Goal: Navigation & Orientation: Find specific page/section

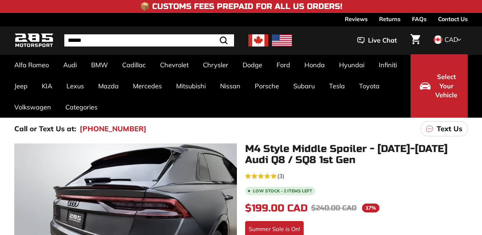
scroll to position [274, 0]
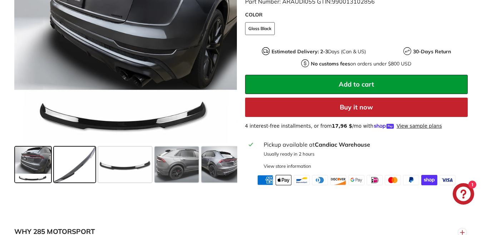
click at [81, 182] on span at bounding box center [74, 164] width 41 height 36
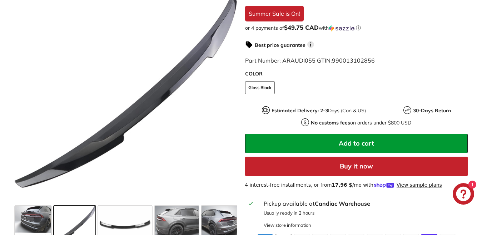
scroll to position [215, 0]
click at [116, 216] on span at bounding box center [125, 223] width 54 height 36
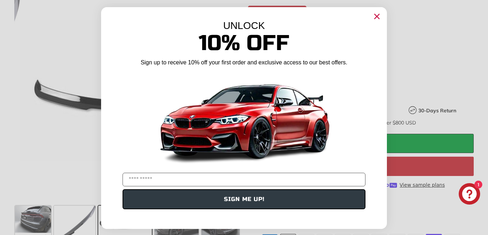
click at [375, 17] on icon "Close dialog" at bounding box center [377, 16] width 5 height 5
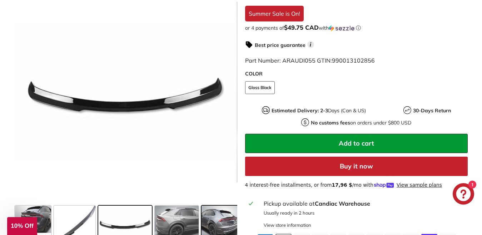
click at [227, 213] on span at bounding box center [220, 223] width 38 height 36
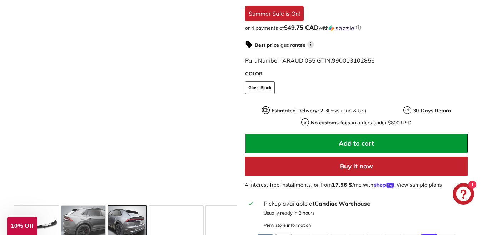
scroll to position [0, 95]
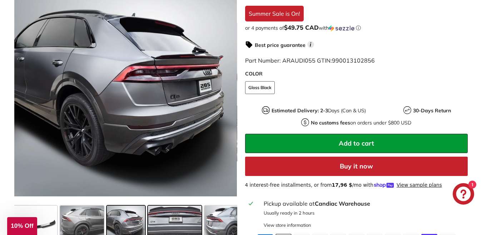
click at [185, 225] on span at bounding box center [175, 223] width 54 height 36
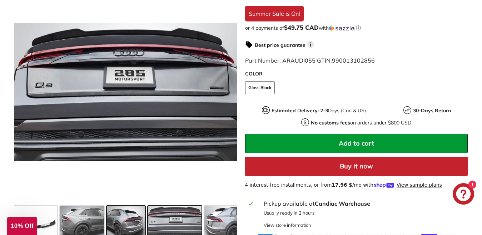
click at [133, 218] on span at bounding box center [126, 223] width 38 height 36
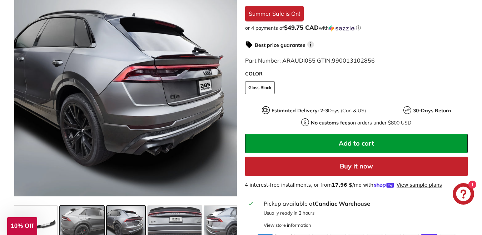
click at [81, 214] on span at bounding box center [82, 223] width 44 height 36
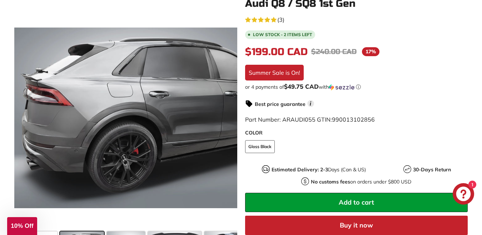
scroll to position [0, 0]
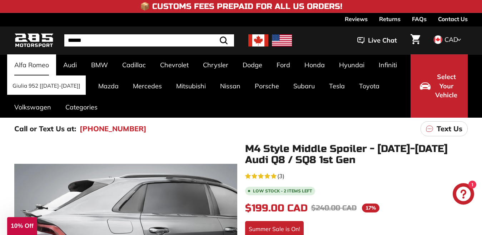
click at [24, 63] on link "Alfa Romeo" at bounding box center [31, 64] width 49 height 21
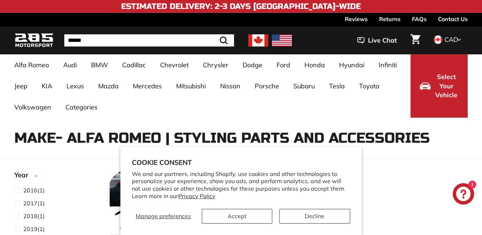
select select "**********"
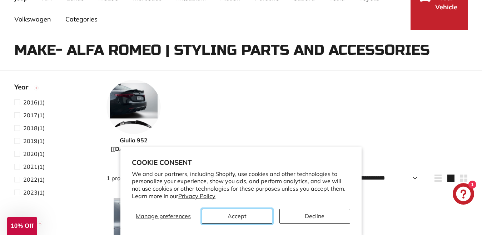
click at [248, 216] on button "Accept" at bounding box center [237, 216] width 71 height 15
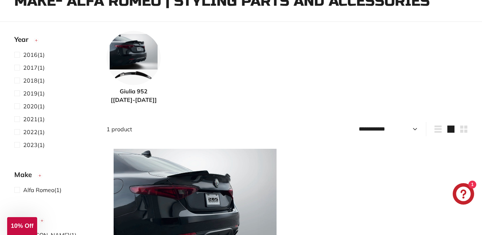
scroll to position [0, 0]
